Goal: Information Seeking & Learning: Check status

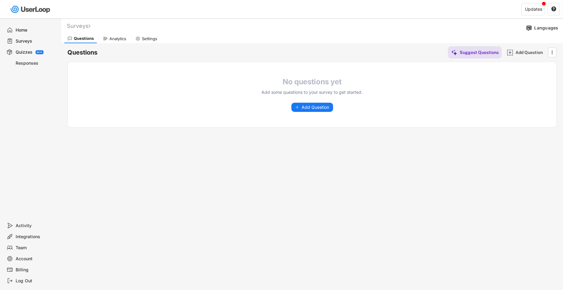
click at [122, 34] on div "Analytics" at bounding box center [114, 38] width 29 height 9
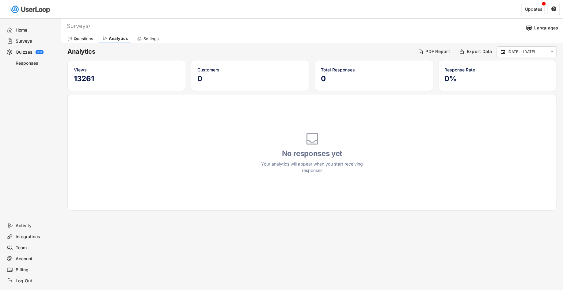
click at [25, 42] on div "Surveys" at bounding box center [36, 41] width 40 height 6
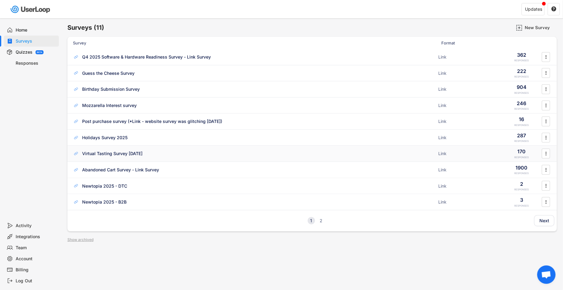
click at [121, 154] on div "Virtual Tasting Survey [DATE]" at bounding box center [112, 154] width 60 height 6
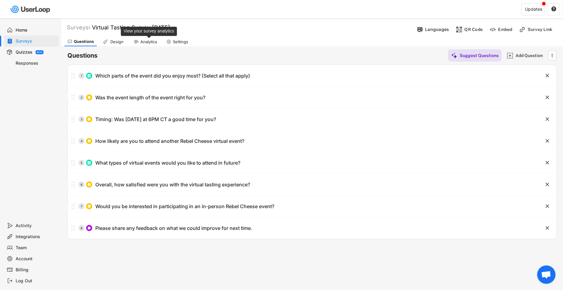
click at [157, 44] on div "Analytics" at bounding box center [148, 41] width 17 height 5
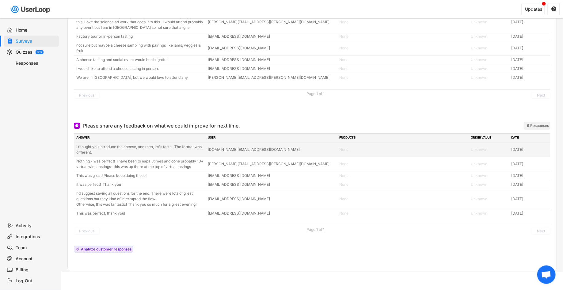
scroll to position [749, 0]
